Goal: Browse casually

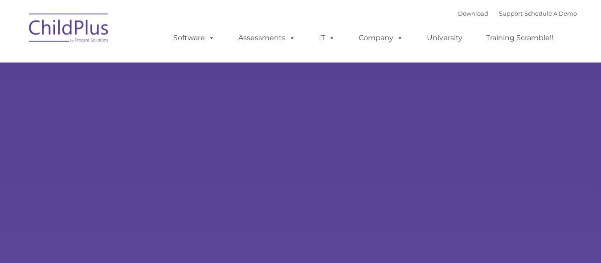
click at [66, 28] on img at bounding box center [69, 29] width 89 height 45
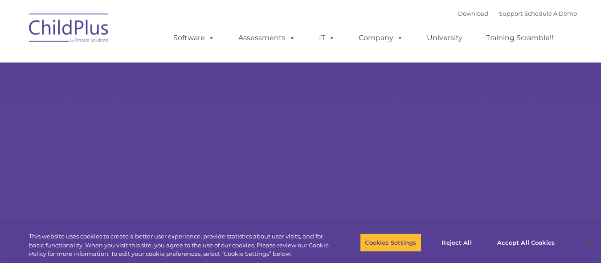
type input ""
select select "MEDIUM"
click at [65, 29] on img at bounding box center [69, 29] width 89 height 45
